Goal: Task Accomplishment & Management: Manage account settings

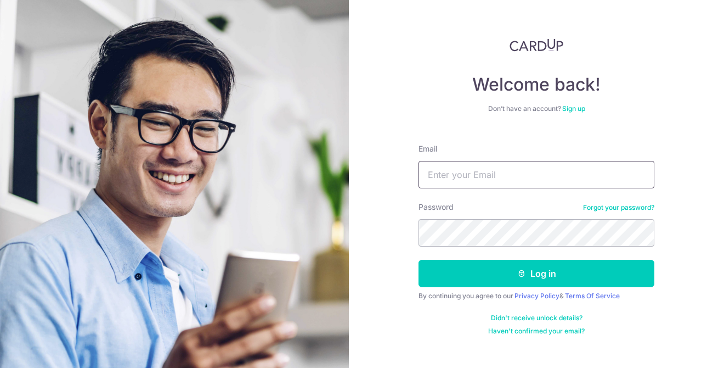
click at [486, 175] on input "Email" at bounding box center [537, 174] width 236 height 27
type input "[EMAIL_ADDRESS][DOMAIN_NAME]"
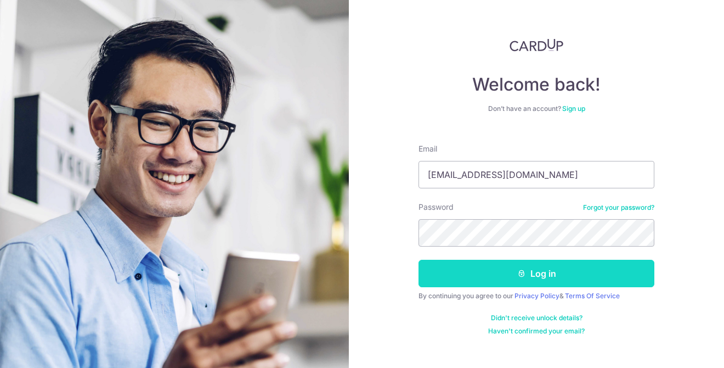
click at [533, 277] on button "Log in" at bounding box center [537, 273] width 236 height 27
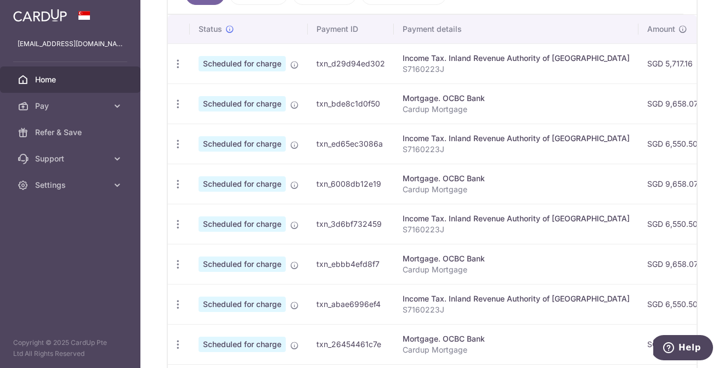
scroll to position [325, 0]
click at [185, 64] on div "Update payment Cancel payment" at bounding box center [178, 63] width 20 height 20
click at [178, 63] on icon "button" at bounding box center [178, 63] width 12 height 12
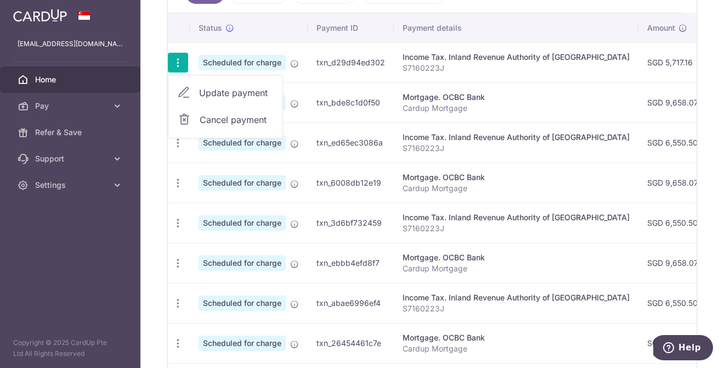
click at [210, 98] on span "Update payment" at bounding box center [236, 92] width 75 height 13
radio input "true"
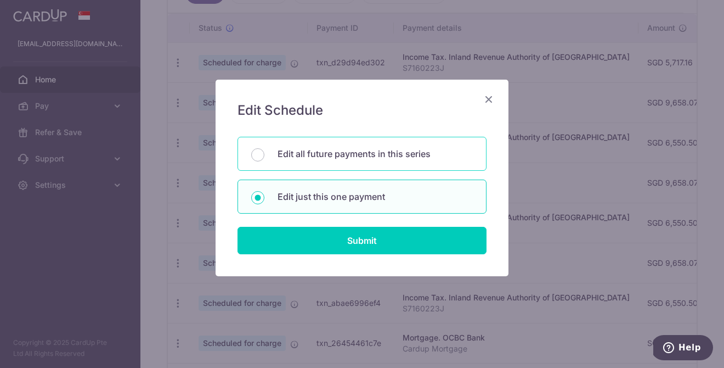
click at [357, 156] on p "Edit all future payments in this series" at bounding box center [375, 153] width 195 height 13
click at [264, 156] on input "Edit all future payments in this series" at bounding box center [257, 154] width 13 height 13
radio input "true"
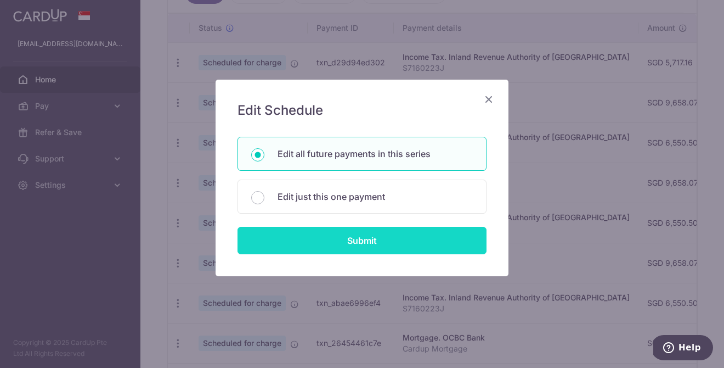
click at [448, 246] on input "Submit" at bounding box center [362, 240] width 249 height 27
radio input "true"
type input "5,717.16"
type input "S7160223J"
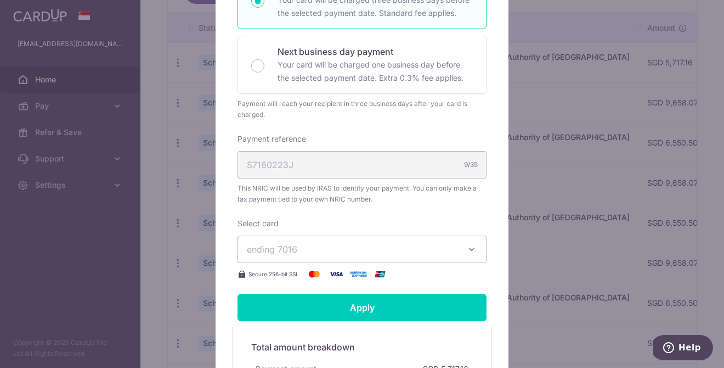
scroll to position [280, 0]
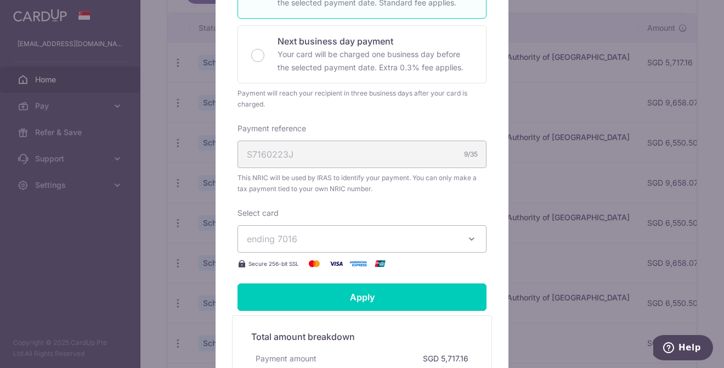
click at [462, 239] on button "ending 7016" at bounding box center [362, 238] width 249 height 27
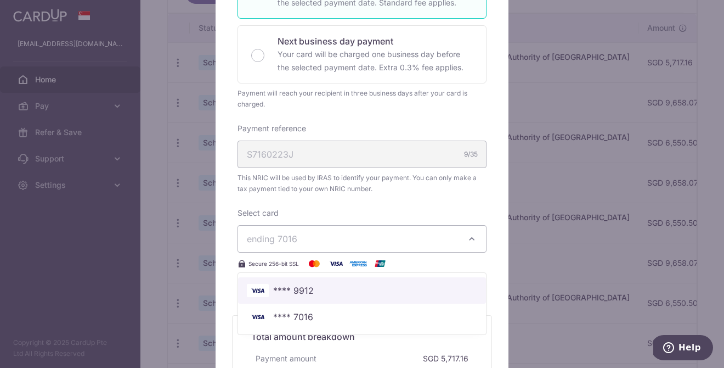
click at [422, 290] on span "**** 9912" at bounding box center [362, 290] width 230 height 13
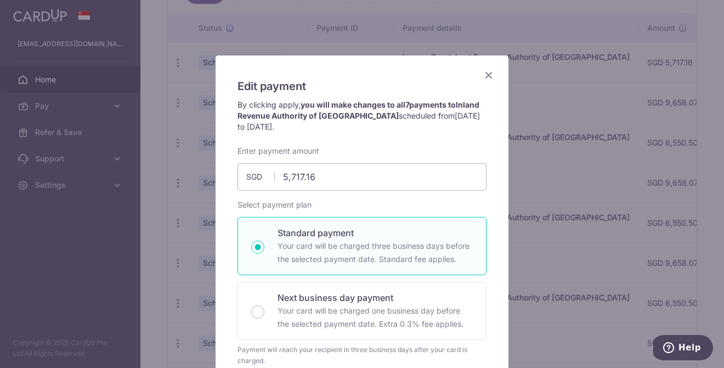
scroll to position [0, 0]
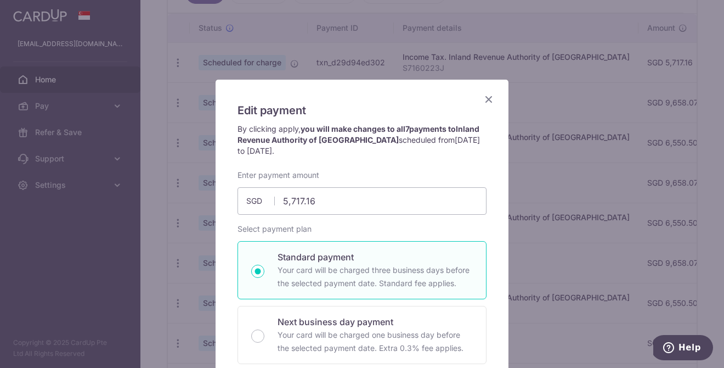
click at [489, 100] on icon "Close" at bounding box center [488, 99] width 13 height 14
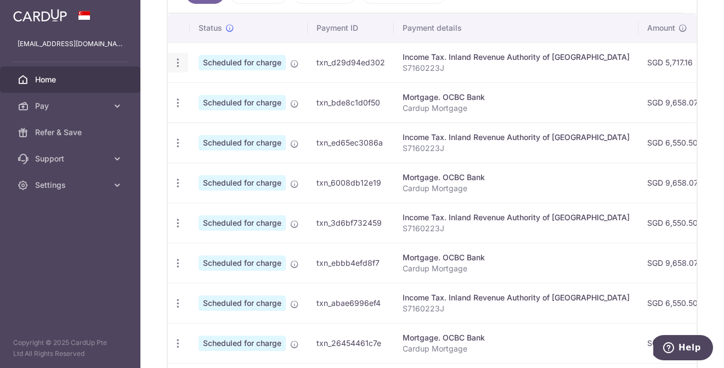
click at [171, 64] on div "Update payment Cancel payment" at bounding box center [178, 63] width 20 height 20
click at [174, 63] on icon "button" at bounding box center [178, 63] width 12 height 12
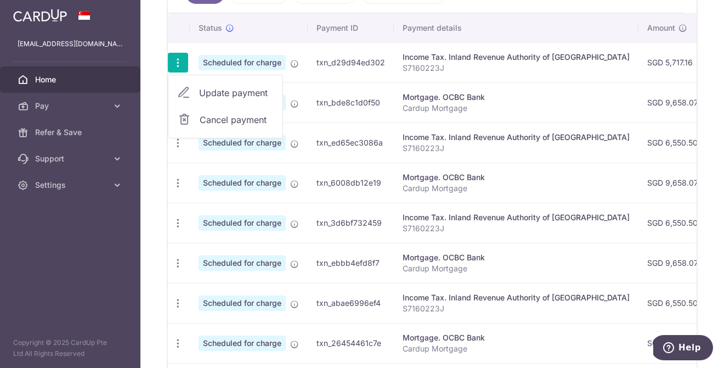
click at [220, 98] on span "Update payment" at bounding box center [236, 92] width 75 height 13
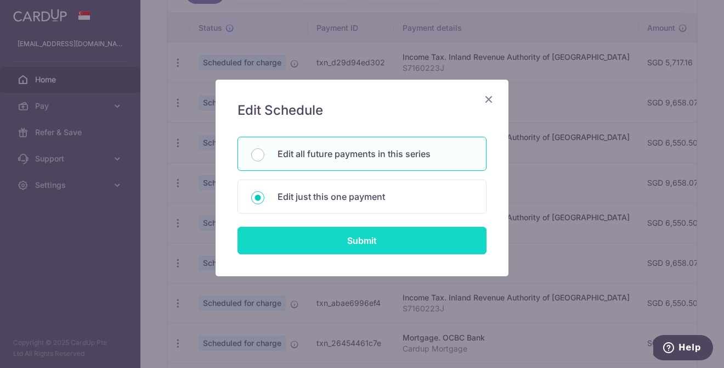
click at [401, 250] on input "Submit" at bounding box center [362, 240] width 249 height 27
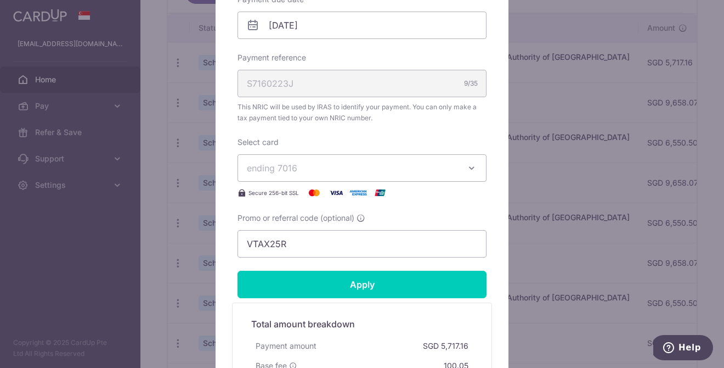
scroll to position [370, 0]
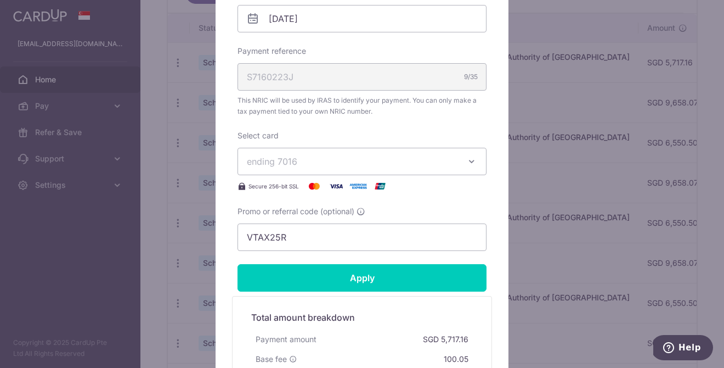
click at [441, 169] on button "ending 7016" at bounding box center [362, 161] width 249 height 27
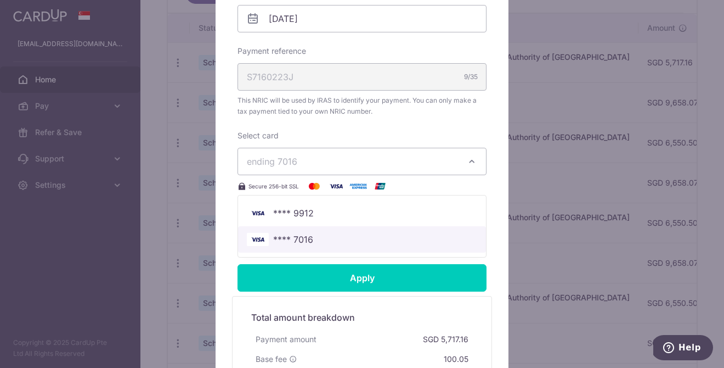
click at [393, 236] on span "**** 7016" at bounding box center [362, 239] width 230 height 13
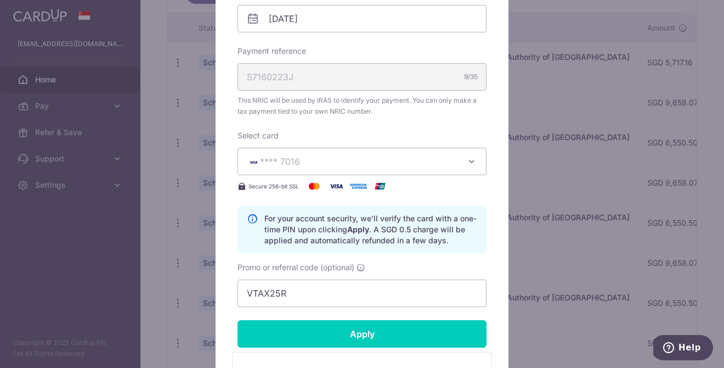
click at [400, 162] on span "**** 7016" at bounding box center [352, 161] width 211 height 13
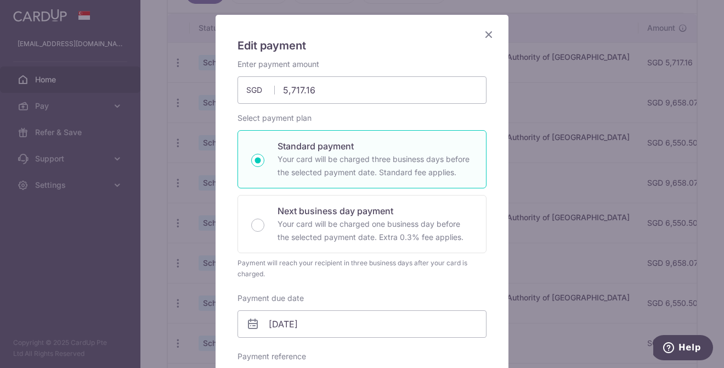
scroll to position [0, 0]
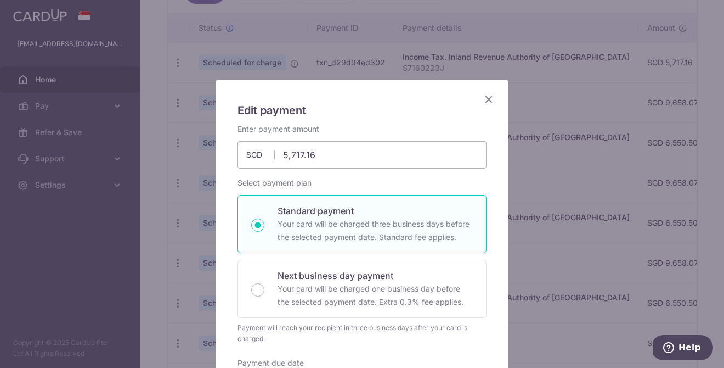
click at [490, 98] on icon "Close" at bounding box center [488, 99] width 13 height 14
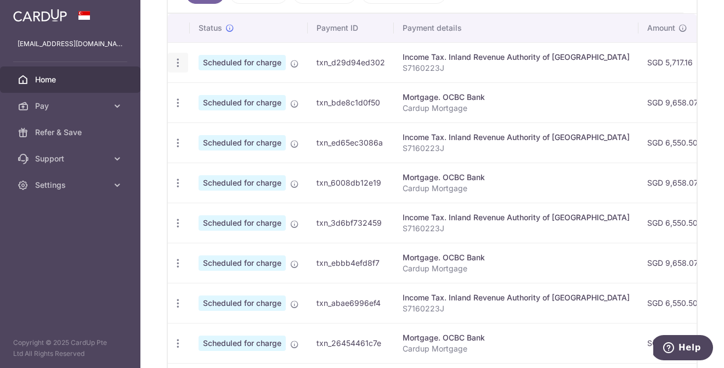
click at [180, 67] on icon "button" at bounding box center [178, 63] width 12 height 12
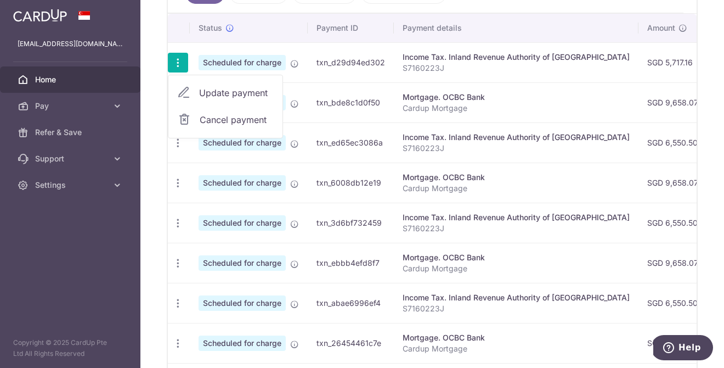
click at [205, 98] on span "Update payment" at bounding box center [236, 92] width 75 height 13
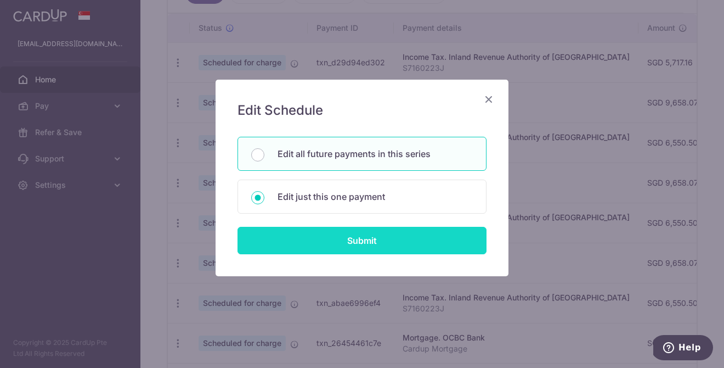
click at [375, 236] on input "Submit" at bounding box center [362, 240] width 249 height 27
radio input "true"
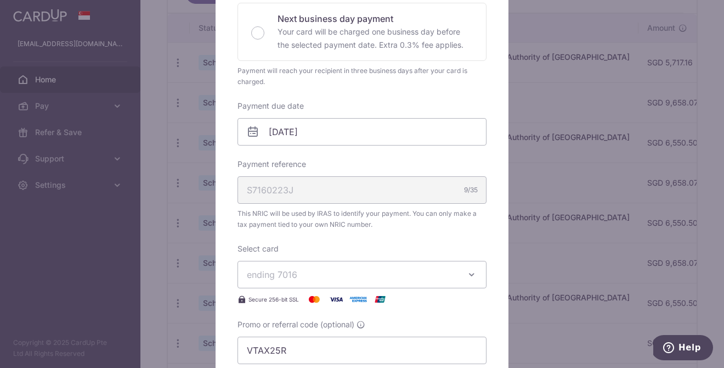
scroll to position [261, 0]
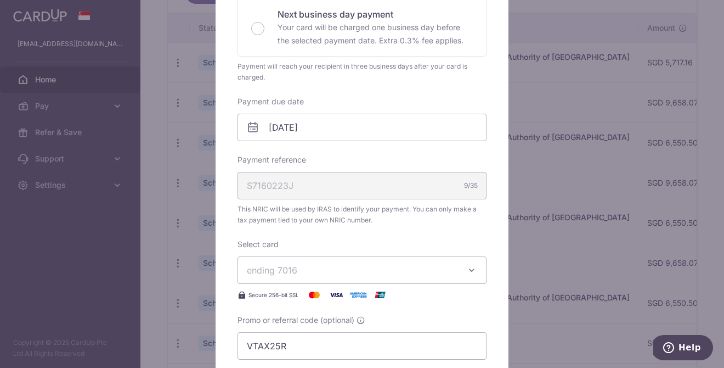
click at [392, 264] on span "ending 7016" at bounding box center [352, 269] width 211 height 13
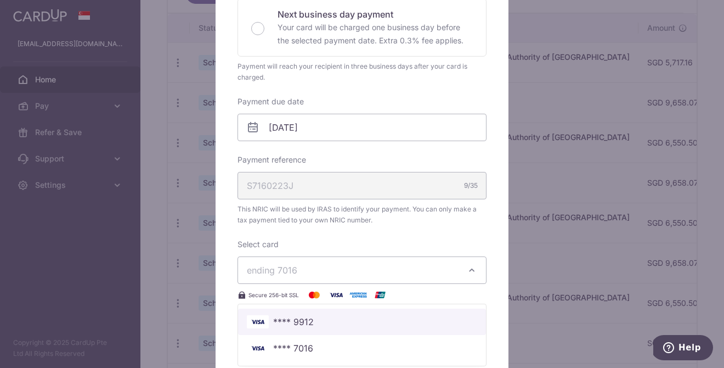
click at [324, 324] on span "**** 9912" at bounding box center [362, 321] width 230 height 13
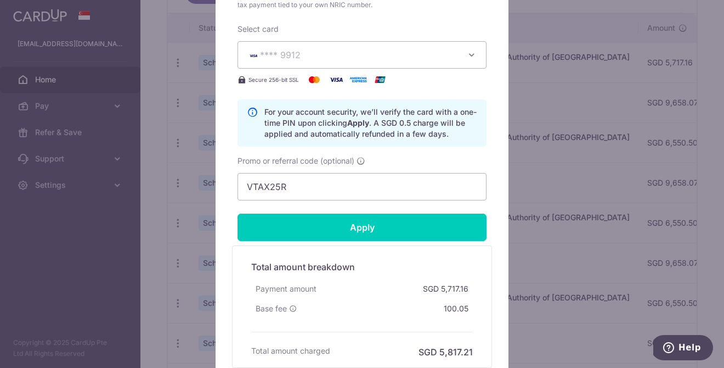
scroll to position [578, 0]
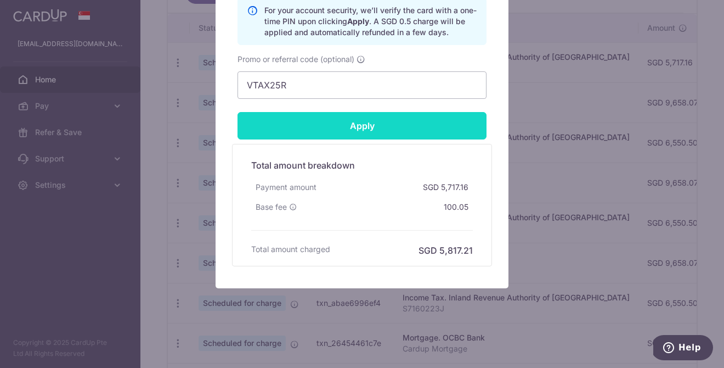
click at [386, 134] on input "Apply" at bounding box center [362, 125] width 249 height 27
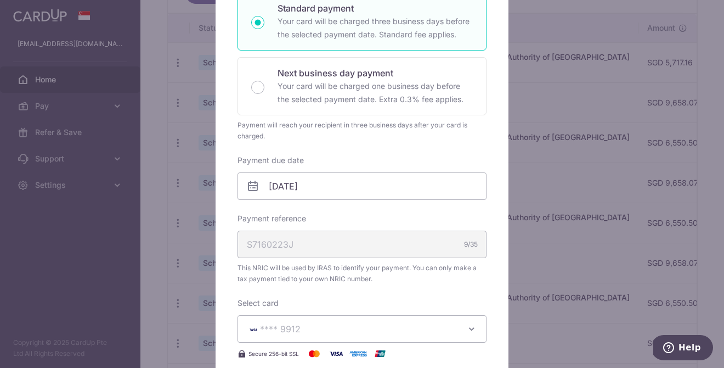
type input "Successfully Applied"
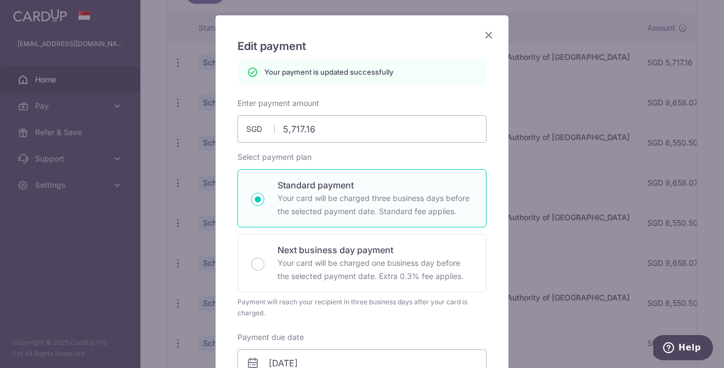
scroll to position [0, 0]
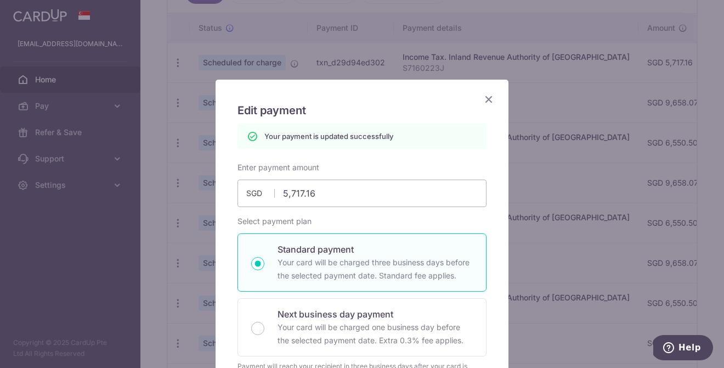
click at [490, 99] on icon "Close" at bounding box center [488, 99] width 13 height 14
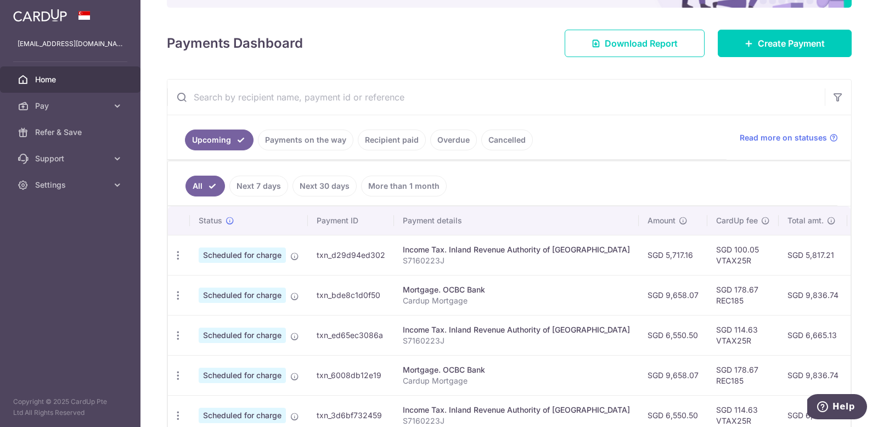
scroll to position [135, 0]
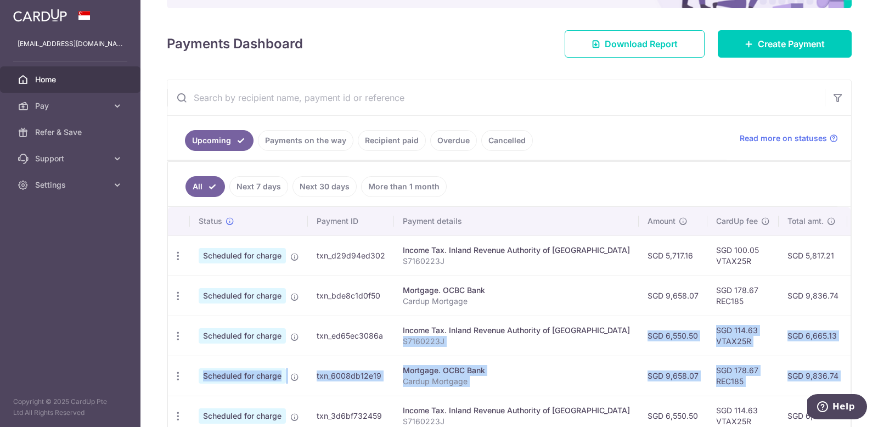
drag, startPoint x: 819, startPoint y: 359, endPoint x: 591, endPoint y: 347, distance: 228.6
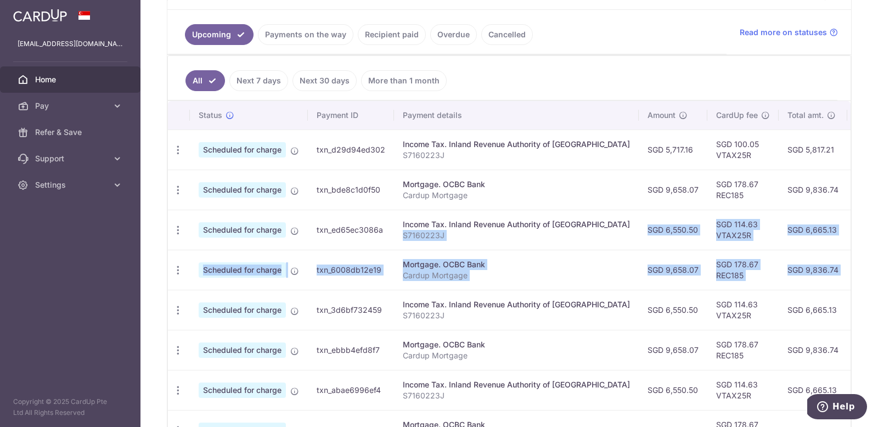
scroll to position [421, 0]
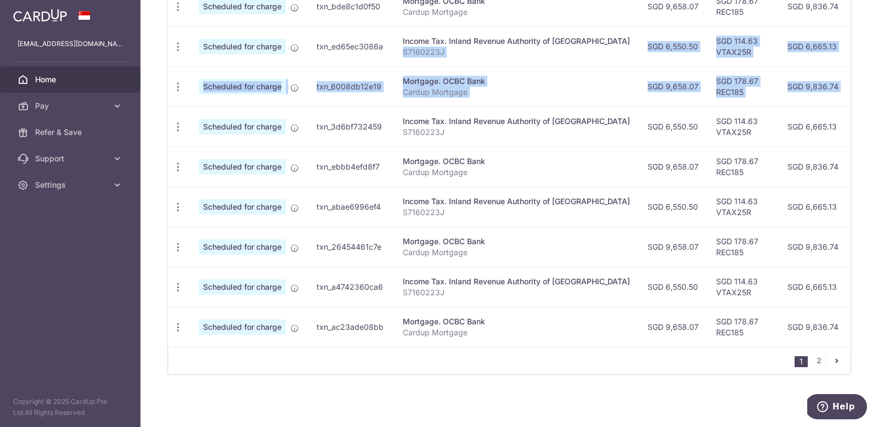
click at [724, 363] on icon "pager" at bounding box center [836, 360] width 9 height 9
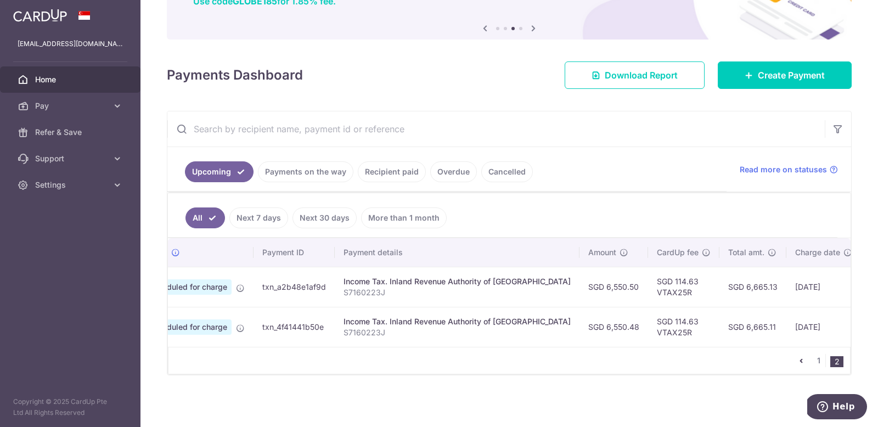
scroll to position [0, 165]
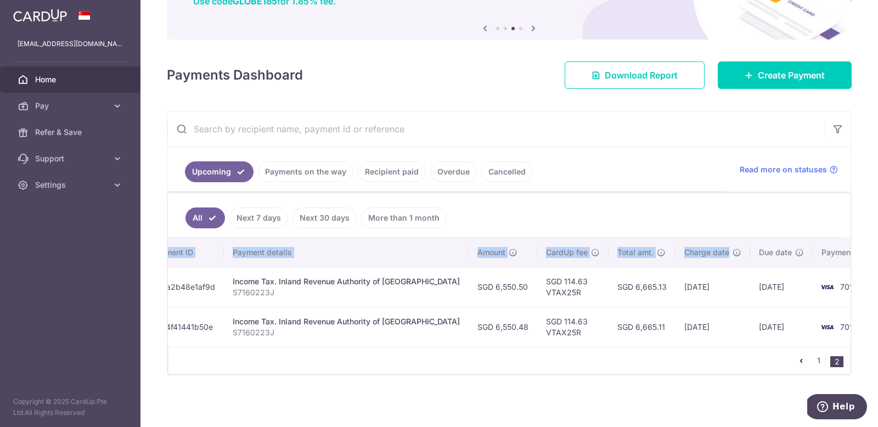
drag, startPoint x: 811, startPoint y: 260, endPoint x: 861, endPoint y: 256, distance: 50.1
click at [724, 256] on div "× Pause Schedule Pause all future payments in this series Pause just this one p…" at bounding box center [508, 213] width 737 height 427
click at [724, 363] on icon "pager" at bounding box center [801, 360] width 9 height 9
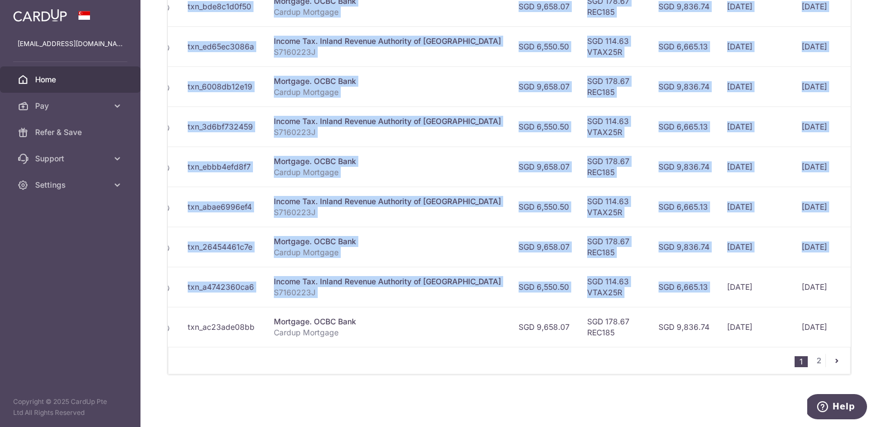
scroll to position [0, 171]
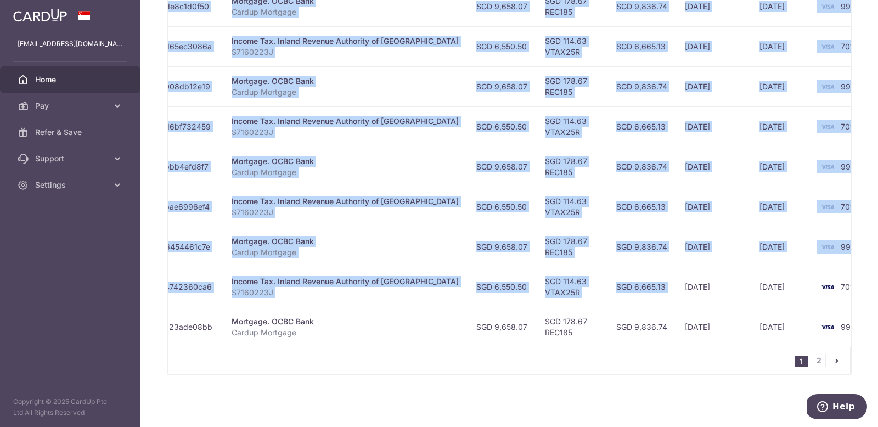
drag, startPoint x: 820, startPoint y: 270, endPoint x: 875, endPoint y: 263, distance: 55.3
click at [724, 263] on div "× Pause Schedule Pause all future payments in this series Pause just this one p…" at bounding box center [508, 213] width 737 height 427
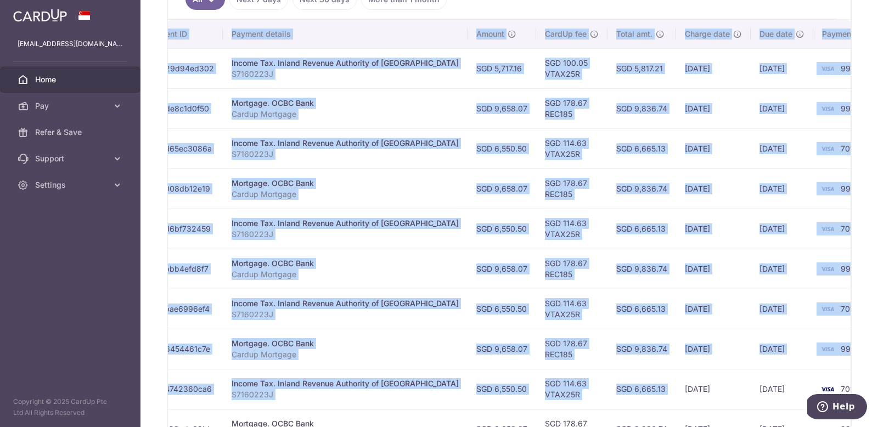
scroll to position [315, 0]
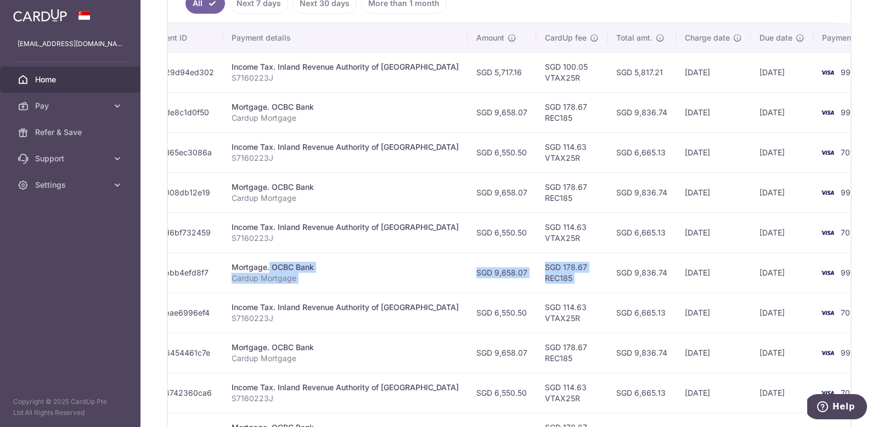
drag, startPoint x: 416, startPoint y: 260, endPoint x: 628, endPoint y: 263, distance: 211.3
click at [628, 262] on tr "Update payment Cancel payment Scheduled for charge txn_ebbb4efd8f7 Mortgage. OC…" at bounding box center [447, 272] width 900 height 40
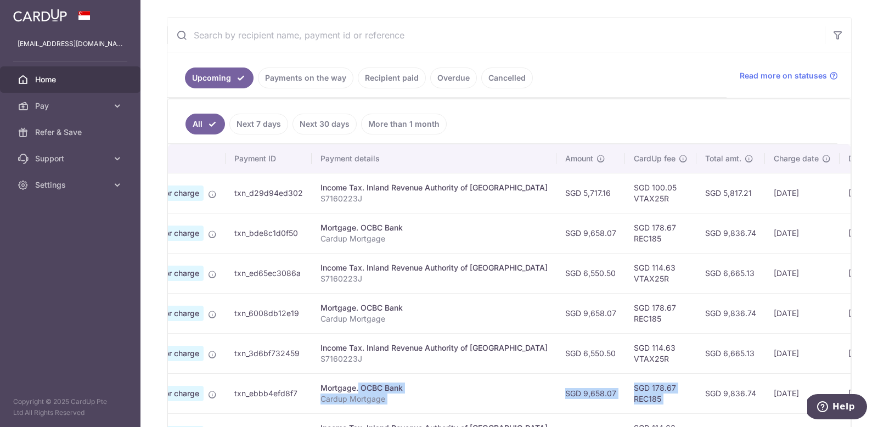
scroll to position [0, 0]
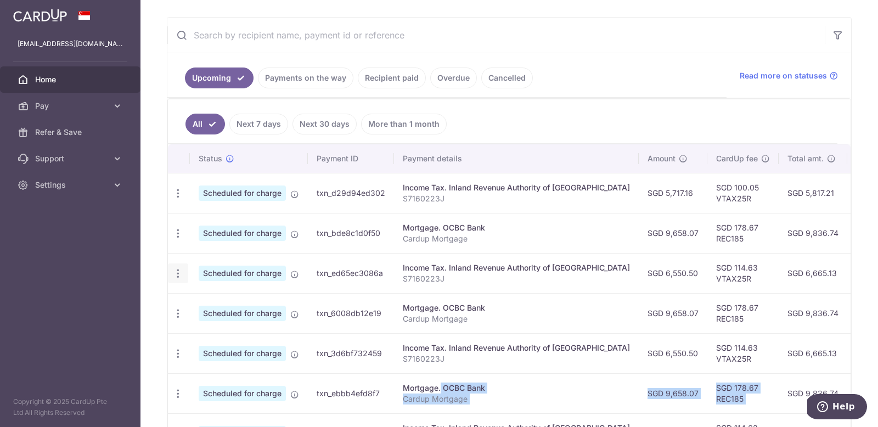
click at [177, 275] on icon "button" at bounding box center [178, 274] width 12 height 12
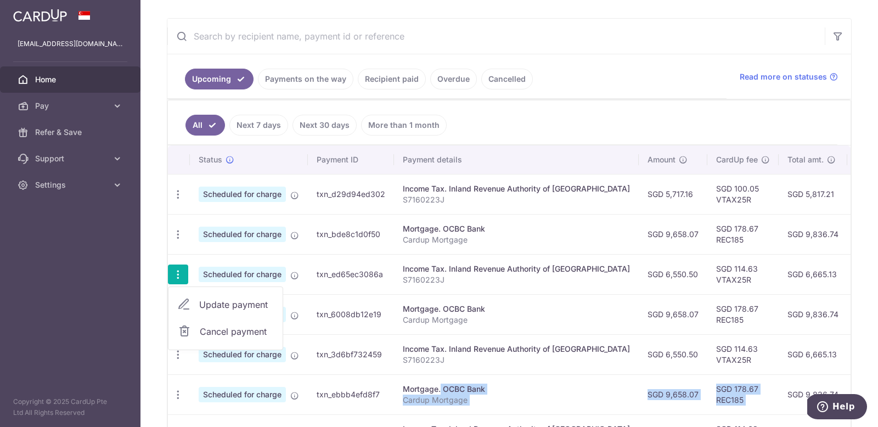
click at [209, 308] on span "Update payment" at bounding box center [236, 304] width 75 height 13
radio input "true"
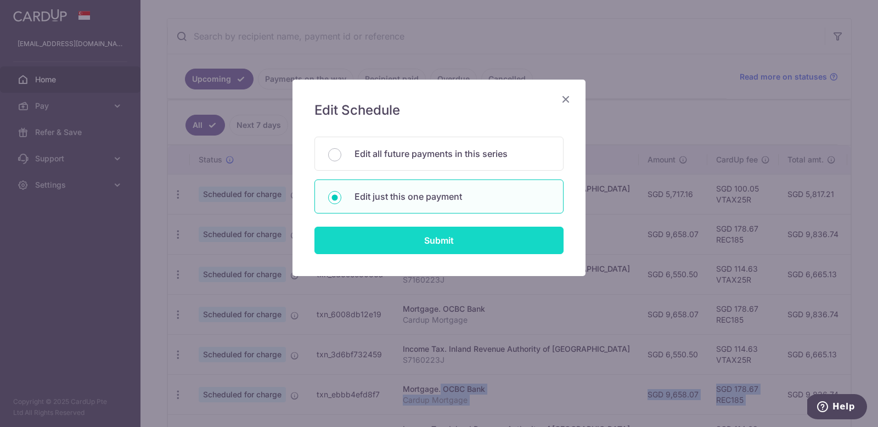
scroll to position [196, 0]
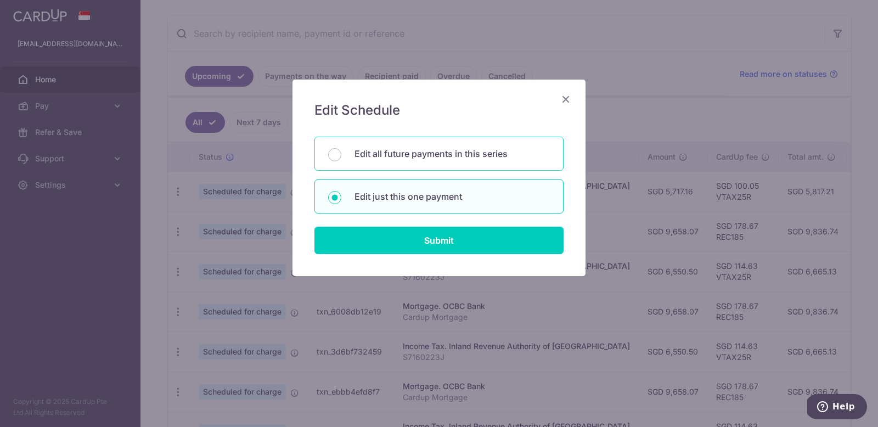
drag, startPoint x: 439, startPoint y: 153, endPoint x: 440, endPoint y: 160, distance: 6.6
click at [439, 153] on p "Edit all future payments in this series" at bounding box center [451, 153] width 195 height 13
click at [341, 153] on input "Edit all future payments in this series" at bounding box center [334, 154] width 13 height 13
radio input "true"
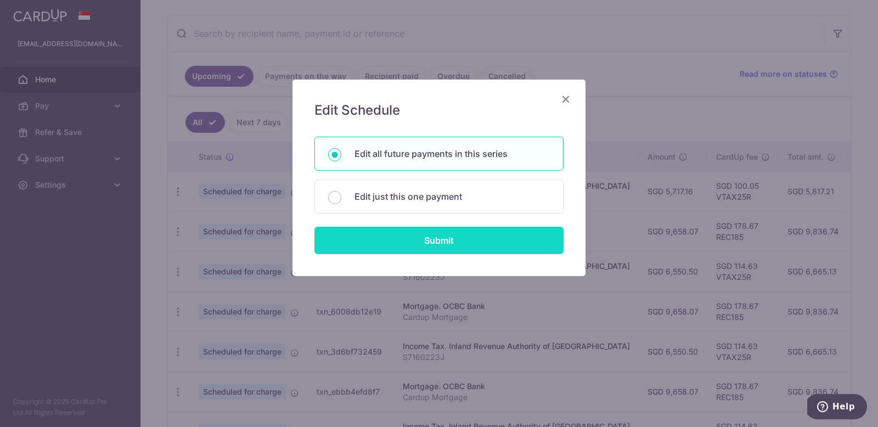
click at [465, 250] on input "Submit" at bounding box center [438, 240] width 249 height 27
radio input "true"
type input "6,550.50"
type input "S7160223J"
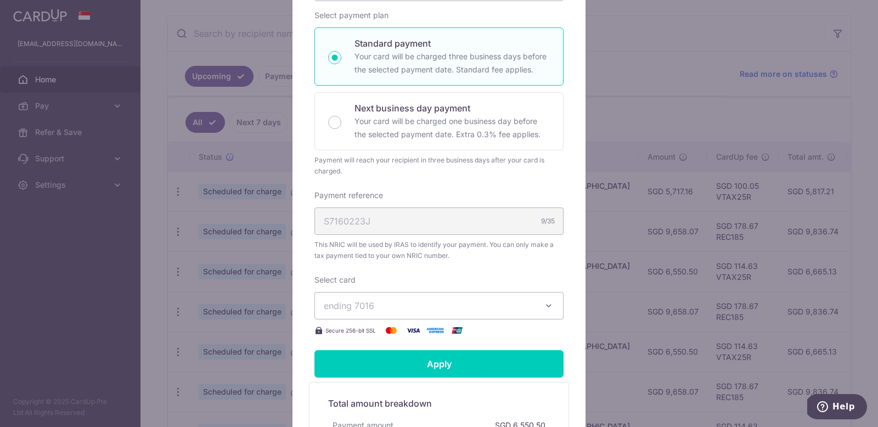
scroll to position [218, 0]
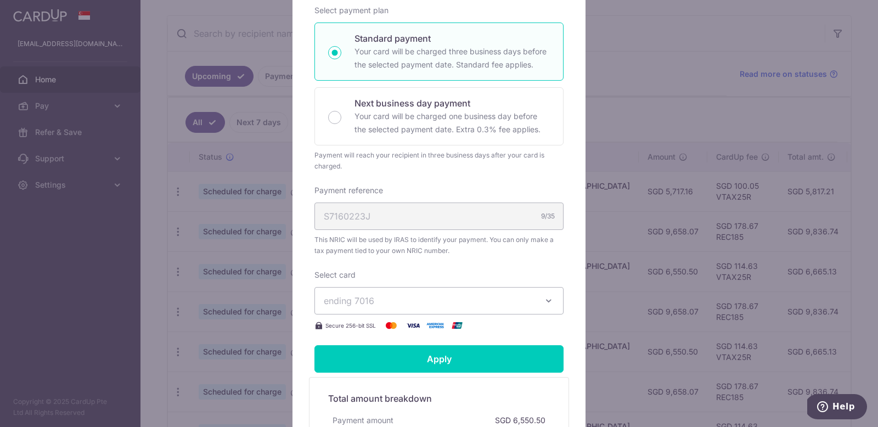
click at [459, 292] on button "ending 7016" at bounding box center [438, 300] width 249 height 27
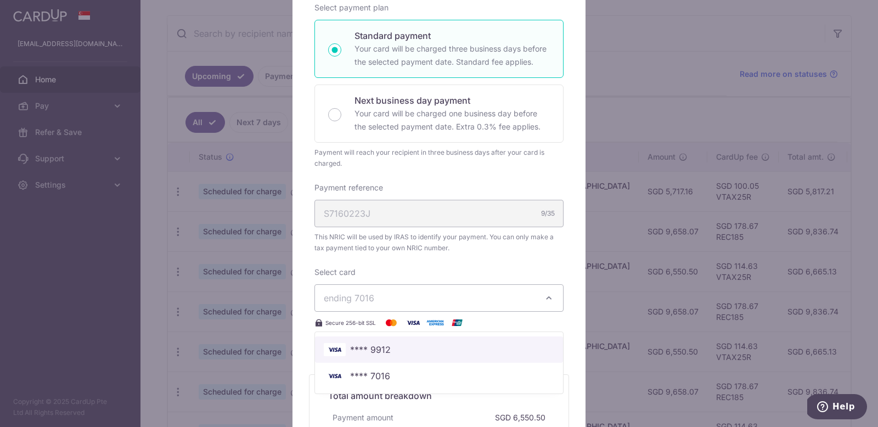
click at [390, 345] on span "**** 9912" at bounding box center [370, 349] width 41 height 13
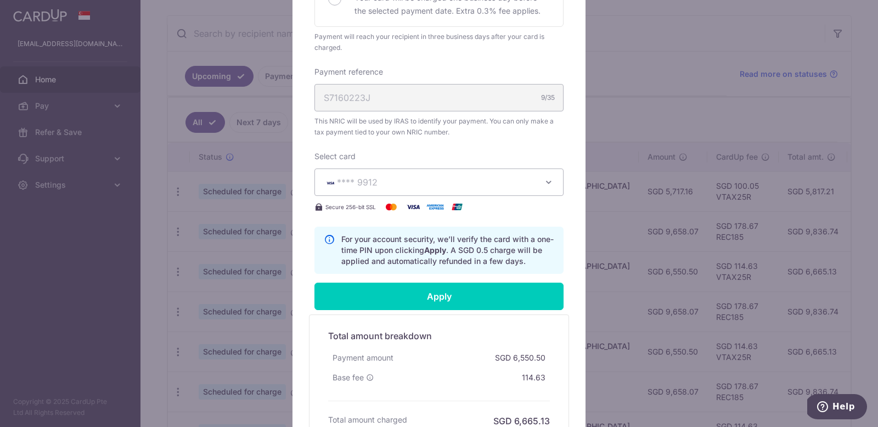
scroll to position [348, 0]
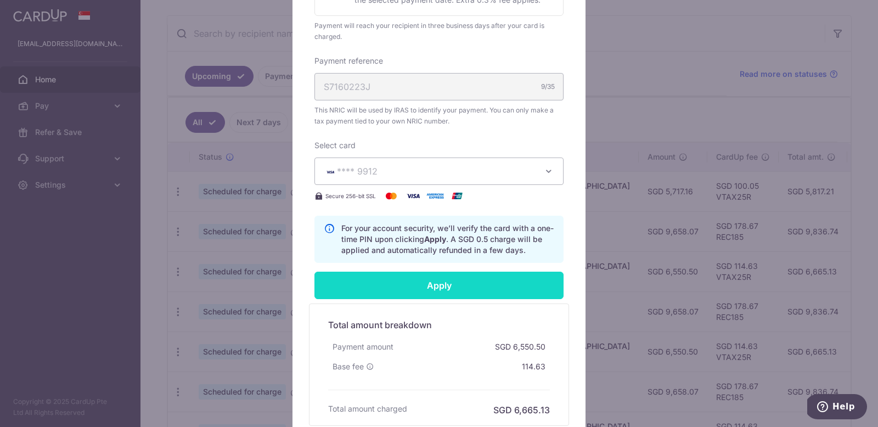
click at [475, 277] on input "Apply" at bounding box center [438, 285] width 249 height 27
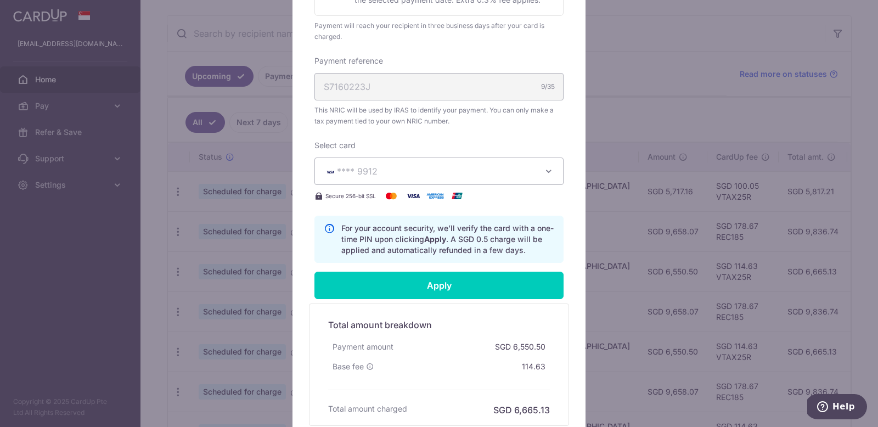
type input "Successfully Applied"
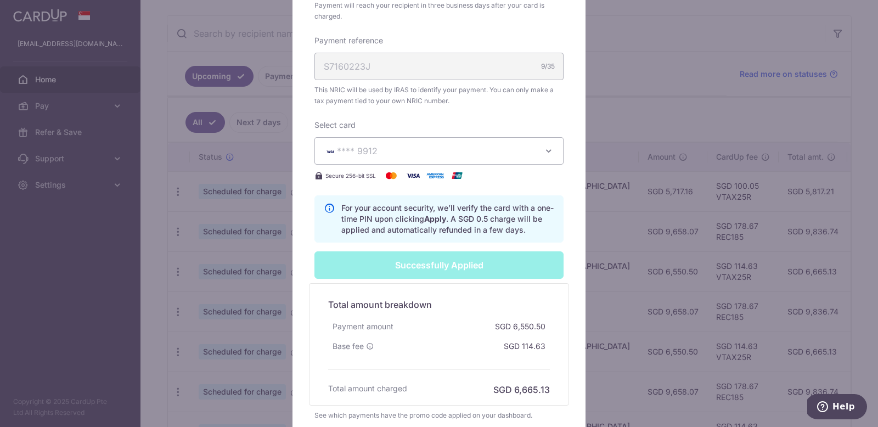
scroll to position [502, 0]
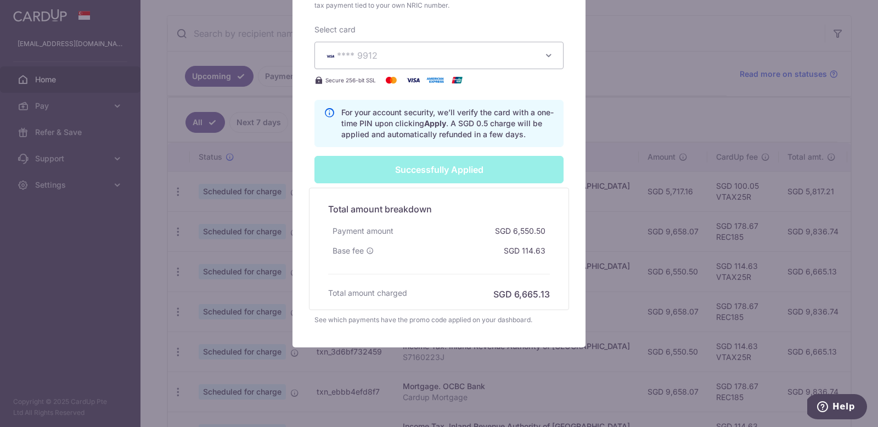
click at [221, 181] on div "Edit payment By clicking apply, you will make changes to all 6 payments to Inla…" at bounding box center [439, 213] width 878 height 427
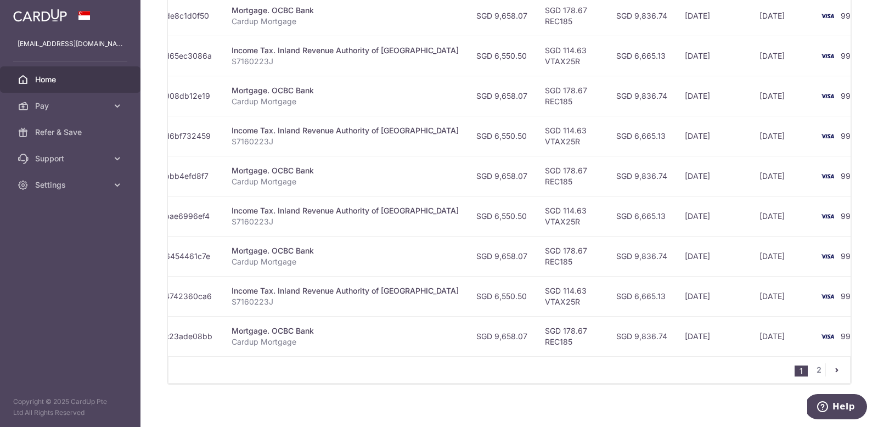
scroll to position [421, 0]
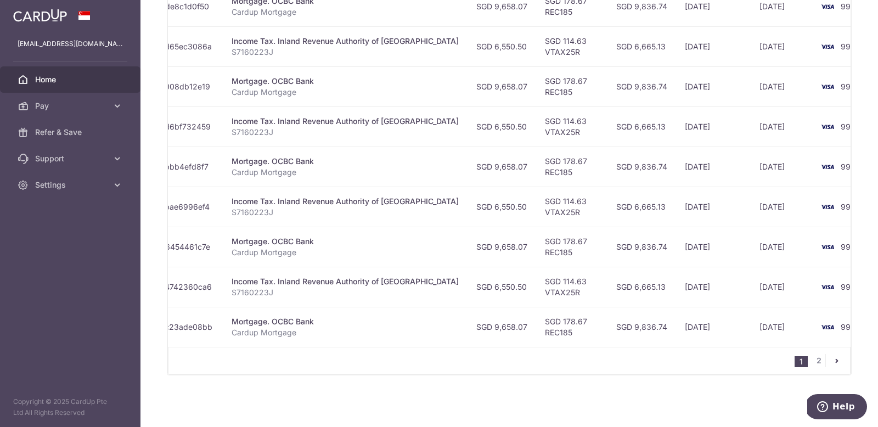
click at [838, 361] on icon "pager" at bounding box center [836, 360] width 9 height 9
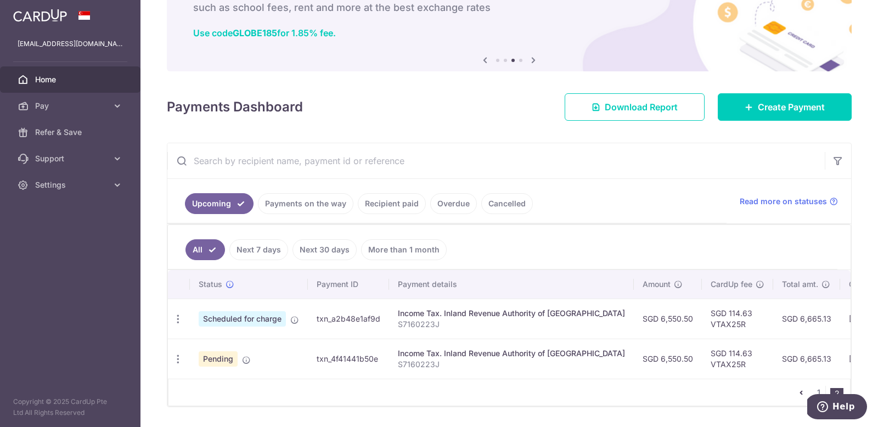
scroll to position [101, 0]
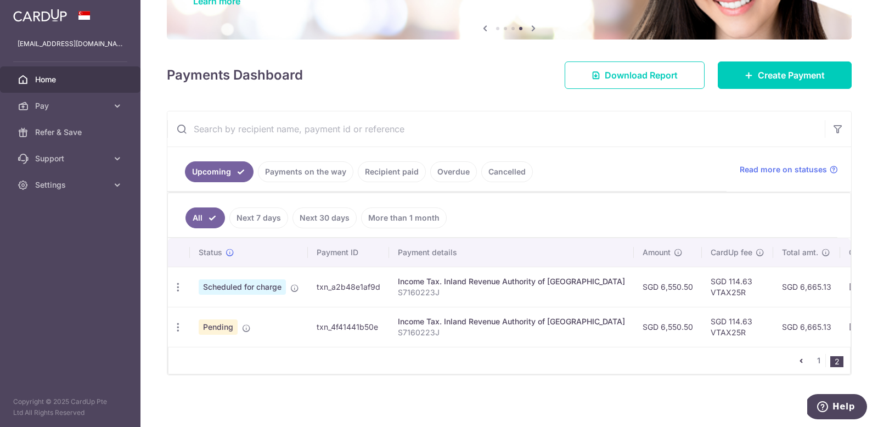
click at [800, 362] on icon "pager" at bounding box center [801, 360] width 9 height 9
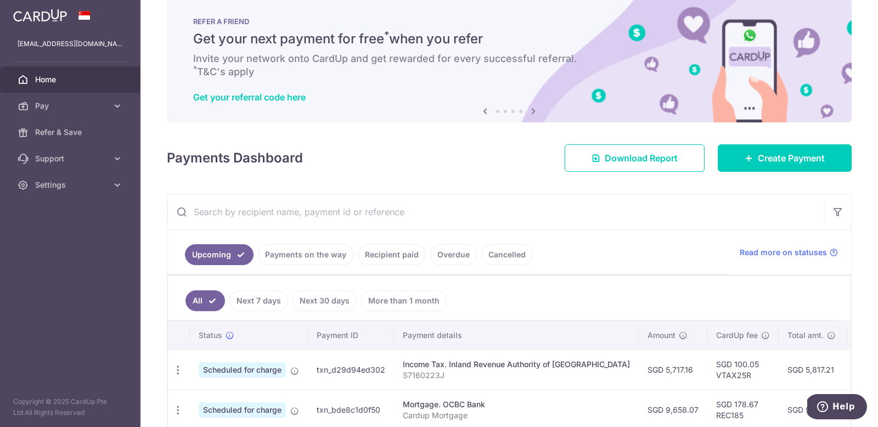
scroll to position [0, 0]
